Goal: Transaction & Acquisition: Purchase product/service

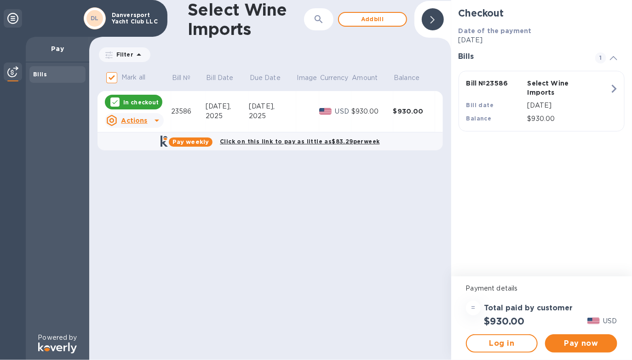
click at [593, 353] on div "Pay now" at bounding box center [581, 344] width 80 height 26
click at [593, 347] on span "Pay now" at bounding box center [580, 343] width 57 height 11
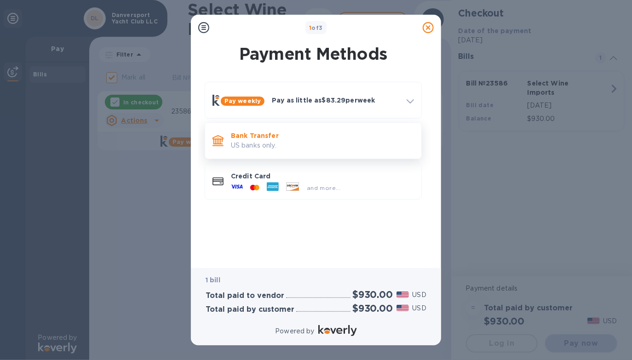
click at [276, 139] on p "Bank Transfer" at bounding box center [322, 135] width 183 height 9
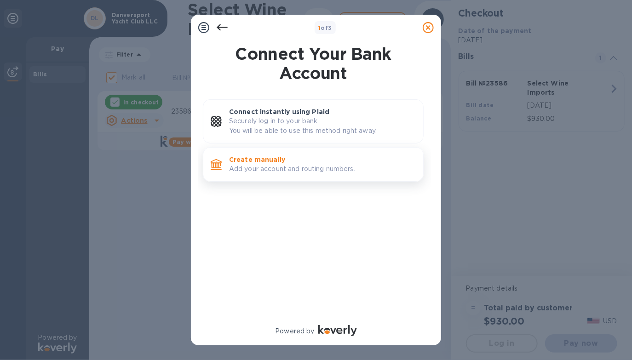
click at [389, 160] on p "Create manually" at bounding box center [322, 159] width 187 height 9
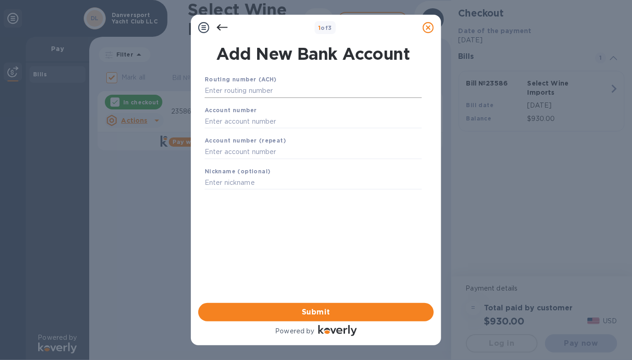
click at [323, 93] on input "text" at bounding box center [313, 91] width 217 height 14
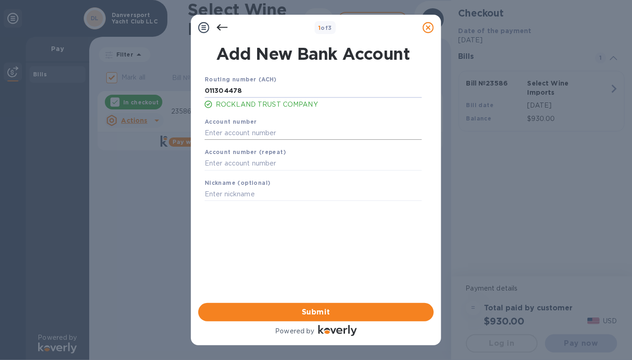
type input "011304478"
click at [272, 135] on input "text" at bounding box center [313, 133] width 217 height 14
type input "0"
type input "741022651"
click at [261, 166] on input "text" at bounding box center [313, 164] width 217 height 14
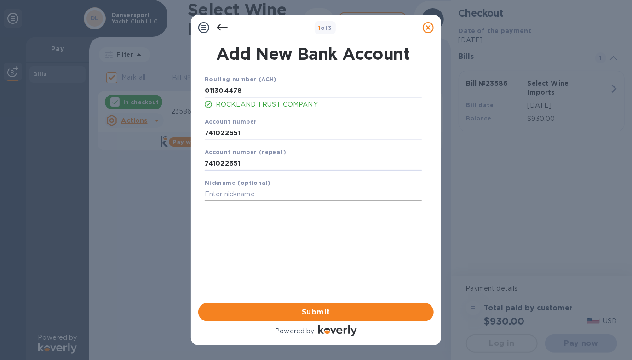
type input "741022651"
click at [250, 199] on input "text" at bounding box center [313, 195] width 217 height 14
type input "Events Operating"
click at [327, 312] on span "Submit" at bounding box center [316, 312] width 221 height 11
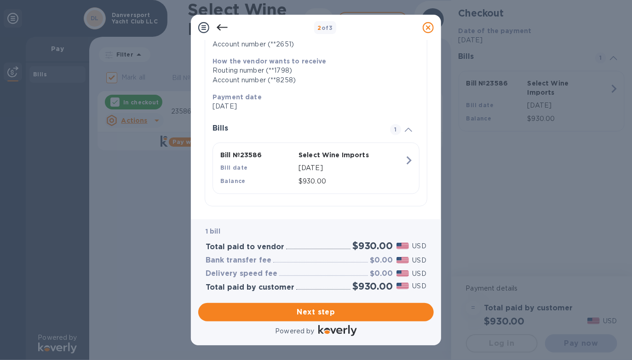
scroll to position [143, 0]
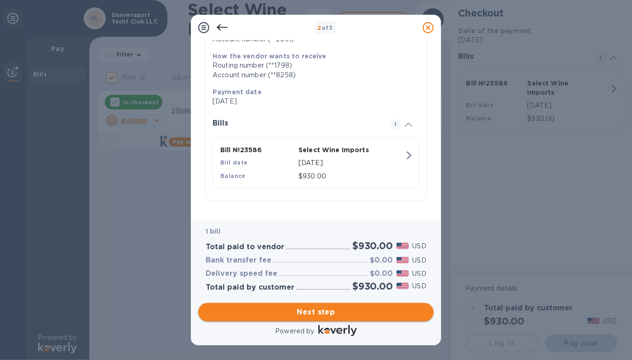
click at [332, 314] on span "Next step" at bounding box center [316, 312] width 221 height 11
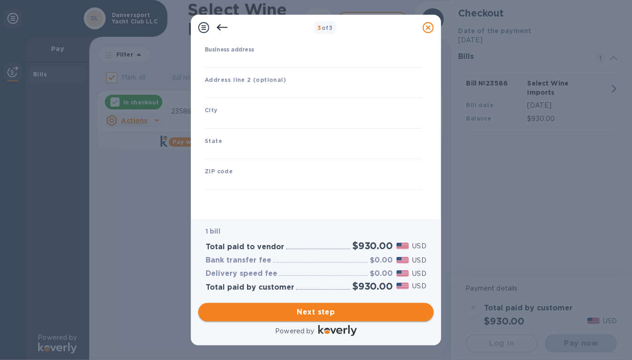
type input "[GEOGRAPHIC_DATA]"
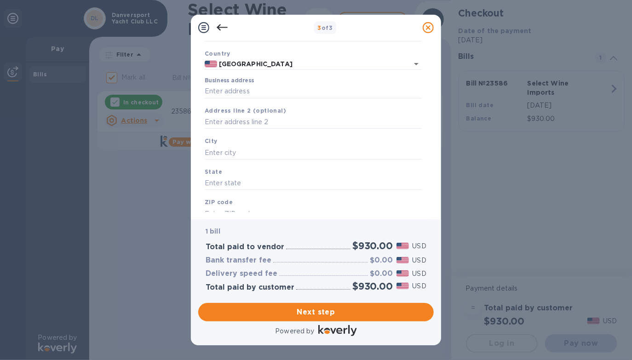
scroll to position [0, 0]
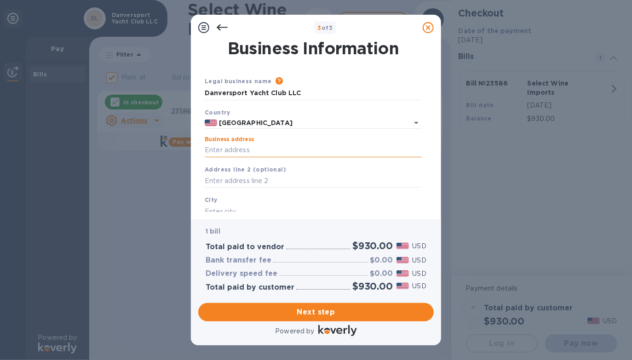
click at [252, 152] on input "Business address" at bounding box center [313, 150] width 217 height 14
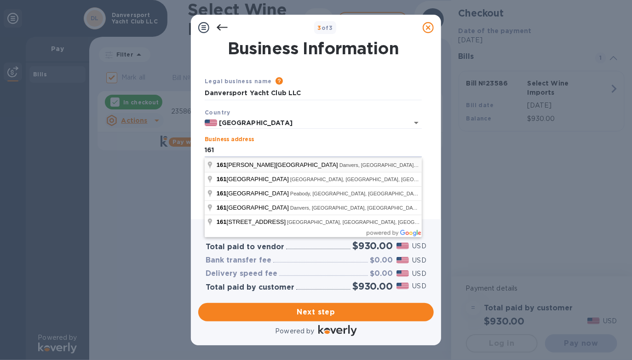
type input "[STREET_ADDRESS][PERSON_NAME]"
type input "Danvers"
type input "MA"
type input "01923"
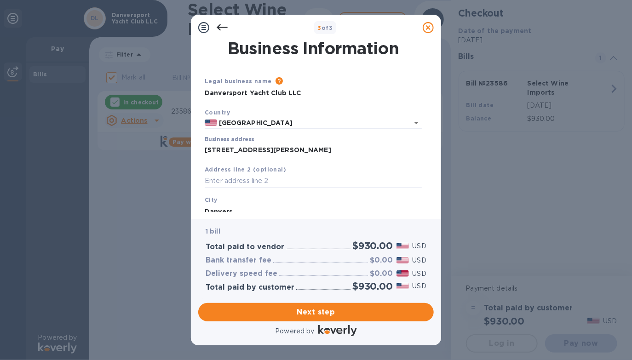
scroll to position [91, 0]
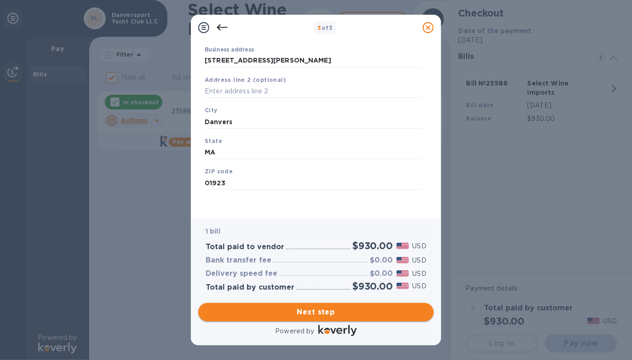
click at [314, 309] on span "Next step" at bounding box center [316, 312] width 221 height 11
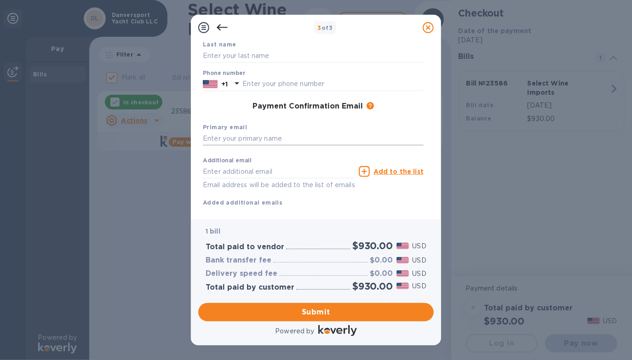
click at [246, 138] on input "text" at bounding box center [313, 139] width 221 height 14
type input "[EMAIL_ADDRESS][DOMAIN_NAME]"
type input "Danversport"
type input "LLC"
type input "9787748622"
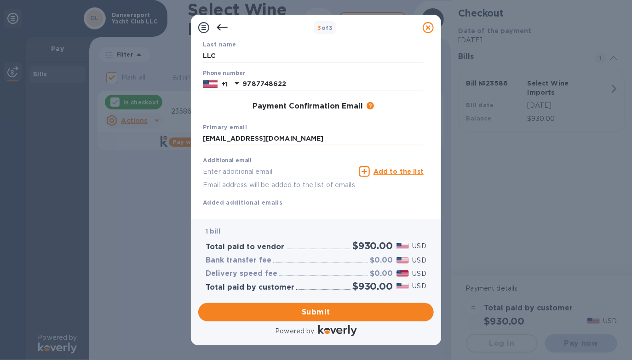
type input "[EMAIL_ADDRESS][DOMAIN_NAME]"
click at [294, 121] on div "Primary email [EMAIL_ADDRESS][DOMAIN_NAME]" at bounding box center [313, 134] width 228 height 31
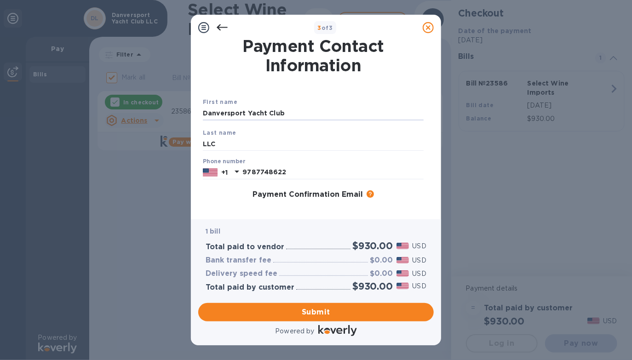
scroll to position [0, 0]
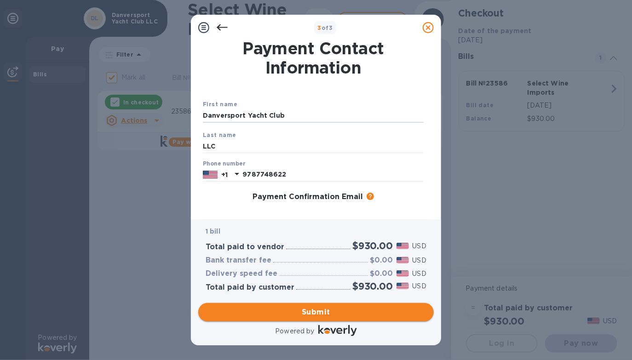
type input "Danversport Yacht Club"
click at [300, 312] on span "Submit" at bounding box center [316, 312] width 221 height 11
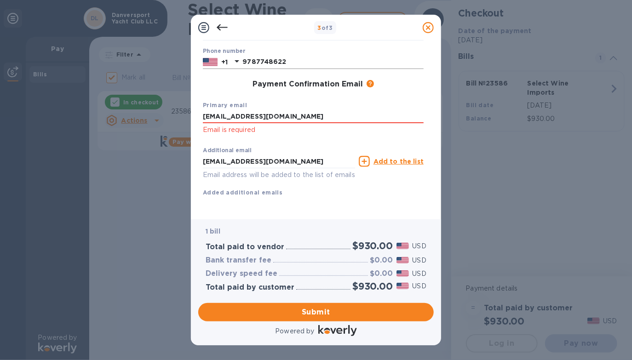
scroll to position [124, 0]
click at [276, 110] on input "[EMAIL_ADDRESS][DOMAIN_NAME]" at bounding box center [313, 117] width 221 height 14
click at [285, 155] on input "[EMAIL_ADDRESS][DOMAIN_NAME]" at bounding box center [279, 162] width 152 height 14
drag, startPoint x: 285, startPoint y: 152, endPoint x: 267, endPoint y: 150, distance: 17.6
click at [267, 155] on input "[EMAIL_ADDRESS][DOMAIN_NAME]" at bounding box center [279, 162] width 152 height 14
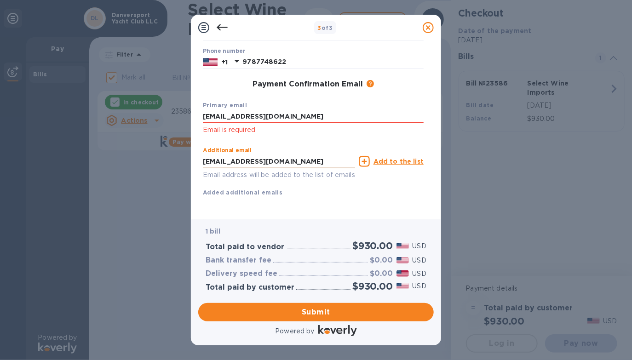
click at [296, 155] on input "[EMAIL_ADDRESS][DOMAIN_NAME]" at bounding box center [279, 162] width 152 height 14
drag, startPoint x: 239, startPoint y: 149, endPoint x: 178, endPoint y: 147, distance: 61.6
click at [184, 149] on div "3 of 3 Payment Contact Information First name Danversport Yacht Club Last name …" at bounding box center [316, 180] width 632 height 360
click at [279, 141] on div "Additional email Email address will be added to the list of emails" at bounding box center [279, 161] width 156 height 41
click at [300, 316] on span "Submit" at bounding box center [316, 312] width 221 height 11
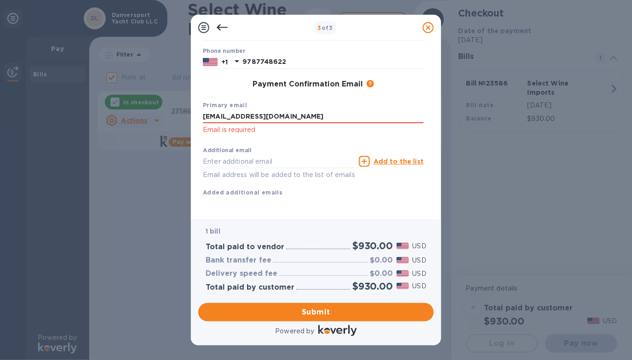
drag, startPoint x: 292, startPoint y: 104, endPoint x: 183, endPoint y: 107, distance: 108.6
click at [183, 107] on div "3 of 3 Payment Contact Information First name Danversport Yacht Club Last name …" at bounding box center [316, 180] width 632 height 360
type input "[EMAIL_ADDRESS][DOMAIN_NAME]"
click at [271, 312] on span "Submit" at bounding box center [316, 312] width 221 height 11
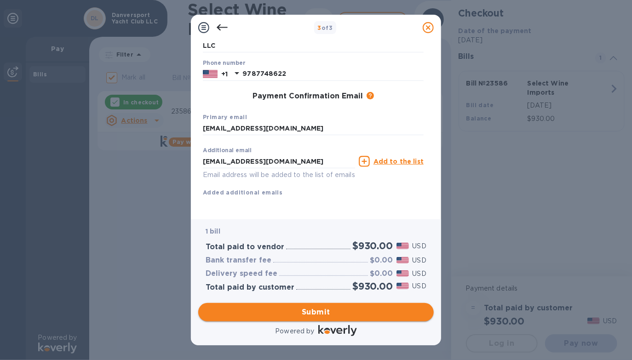
scroll to position [112, 0]
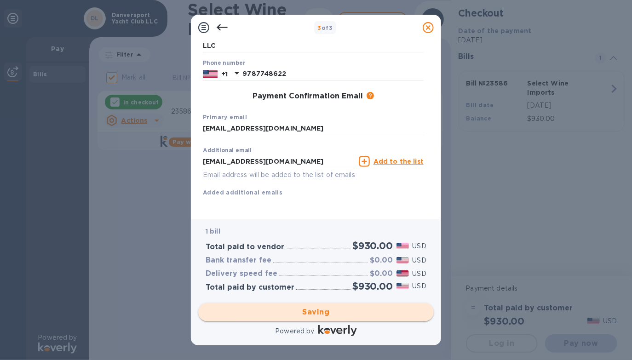
checkbox input "false"
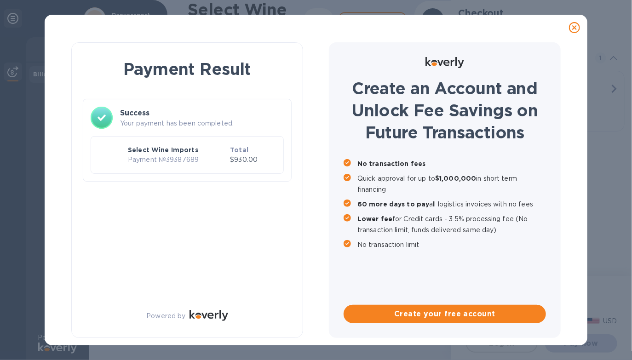
scroll to position [0, 0]
